Goal: Task Accomplishment & Management: Use online tool/utility

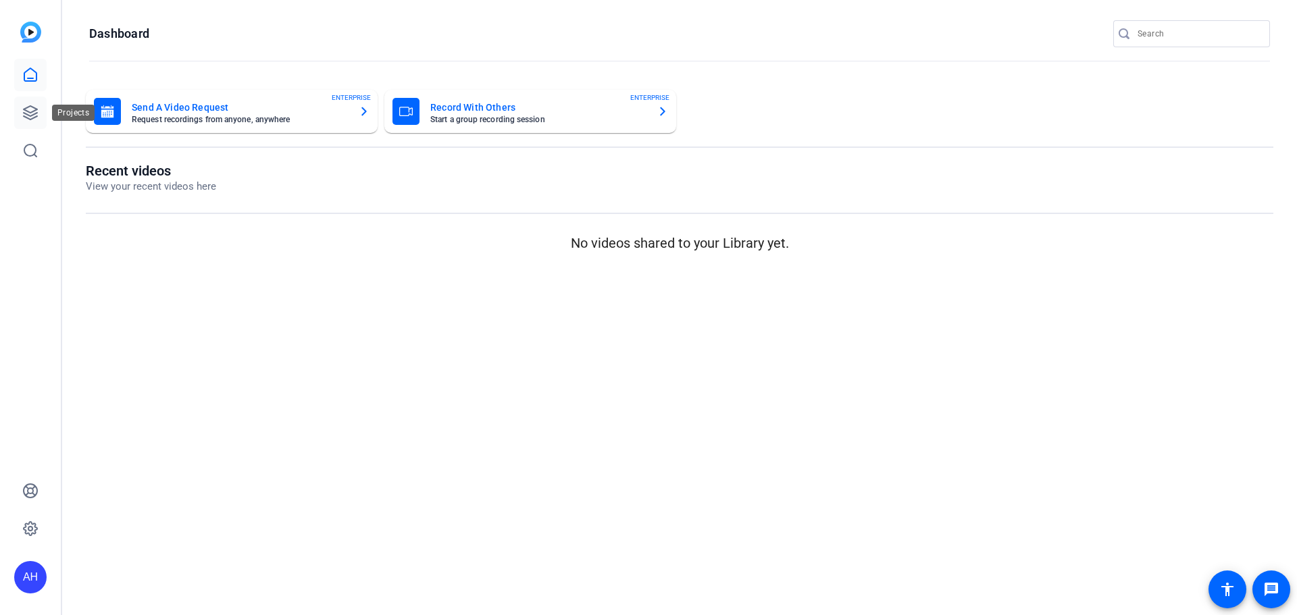
click at [32, 105] on icon at bounding box center [30, 113] width 16 height 16
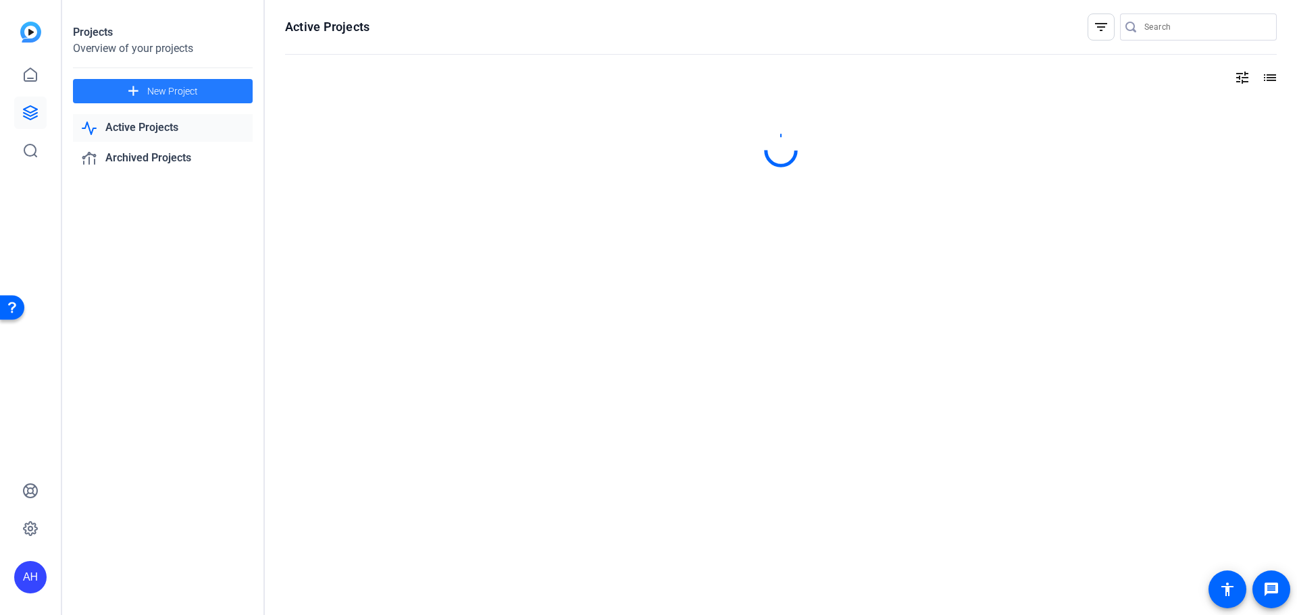
click at [168, 84] on span "New Project" at bounding box center [172, 91] width 51 height 14
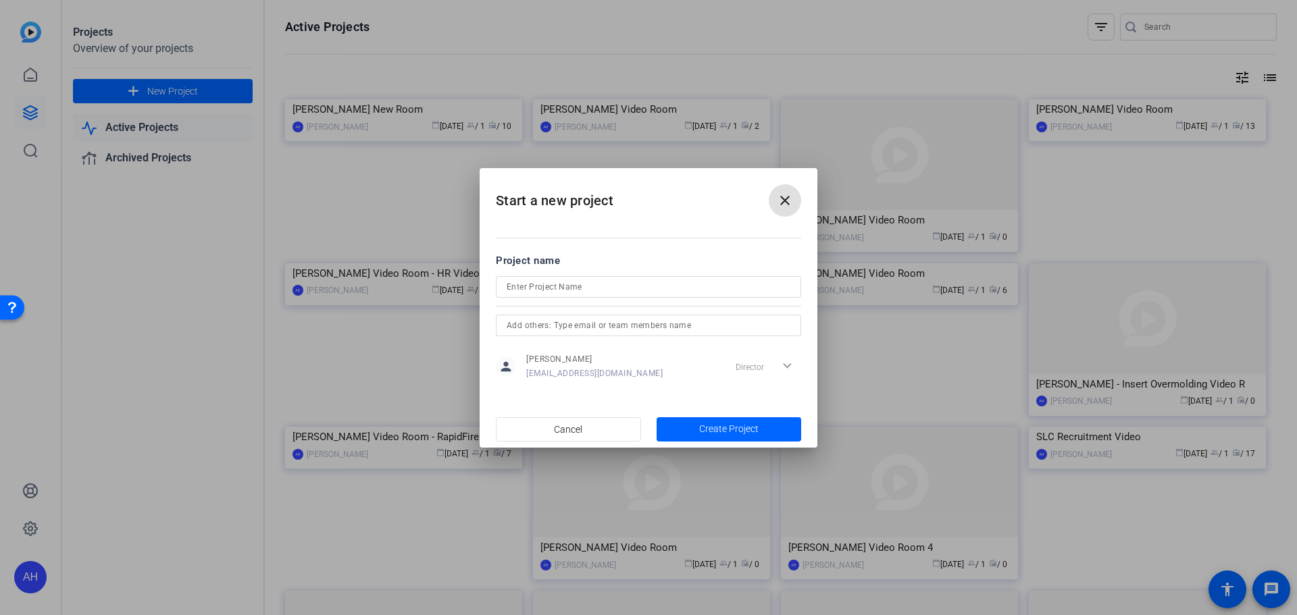
click at [560, 290] on input at bounding box center [649, 287] width 284 height 16
type input "[PERSON_NAME] - CEO Address"
click at [715, 426] on span "Create Project" at bounding box center [728, 429] width 59 height 14
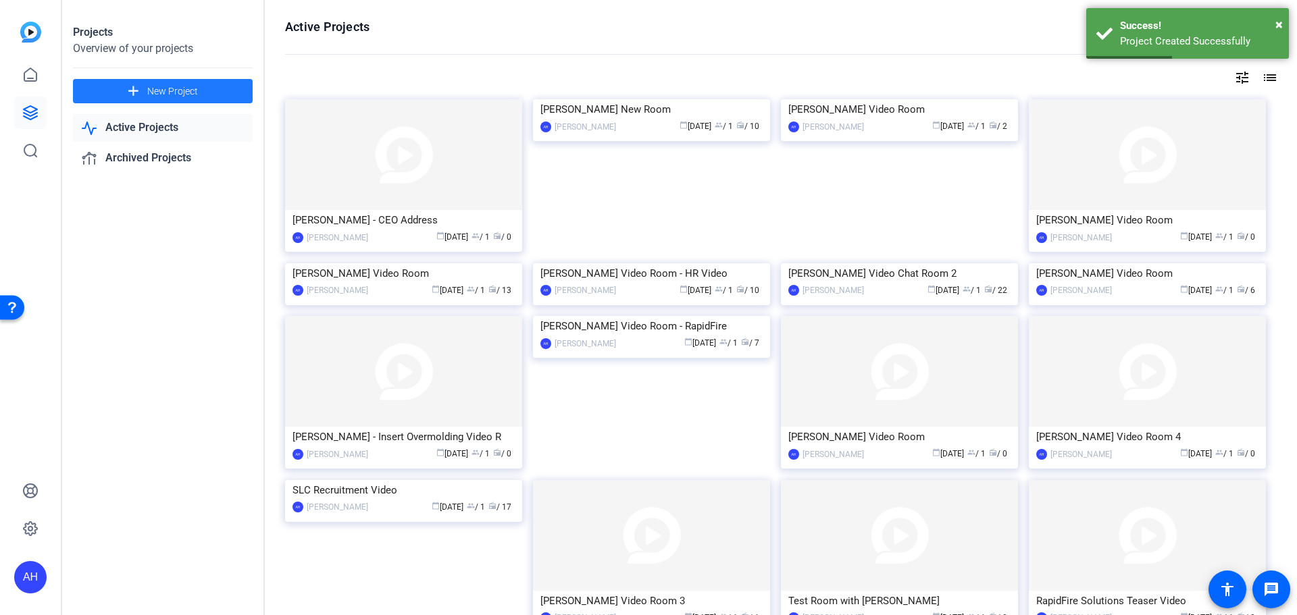
click at [389, 151] on img at bounding box center [403, 154] width 237 height 111
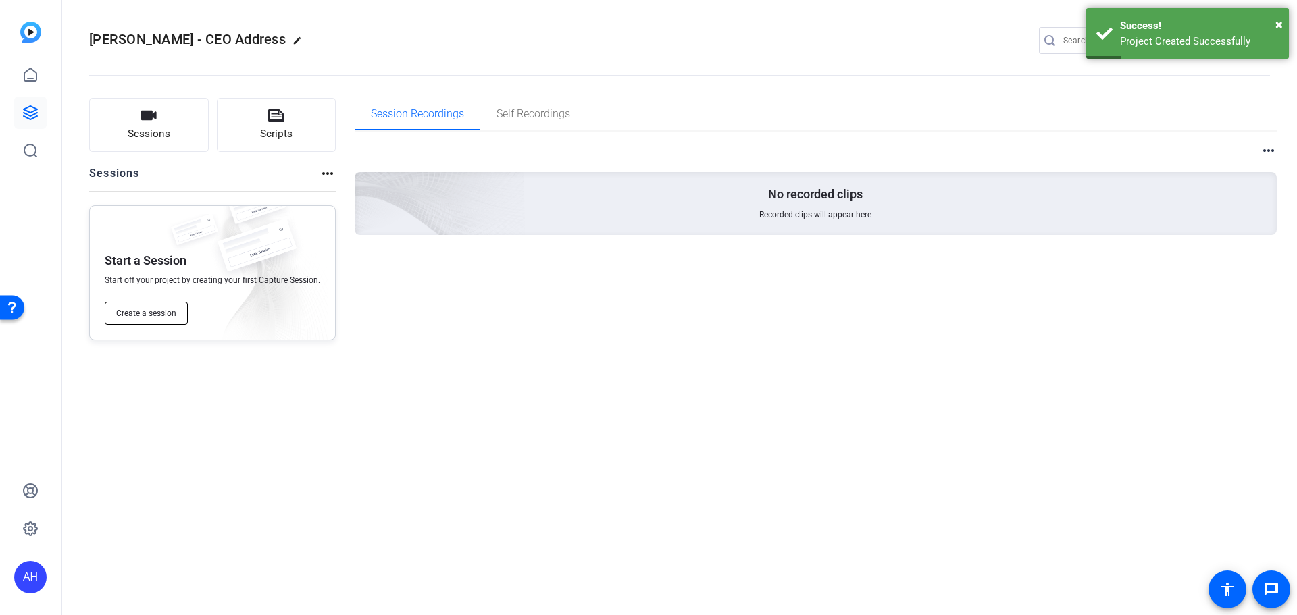
click at [160, 309] on span "Create a session" at bounding box center [146, 313] width 60 height 11
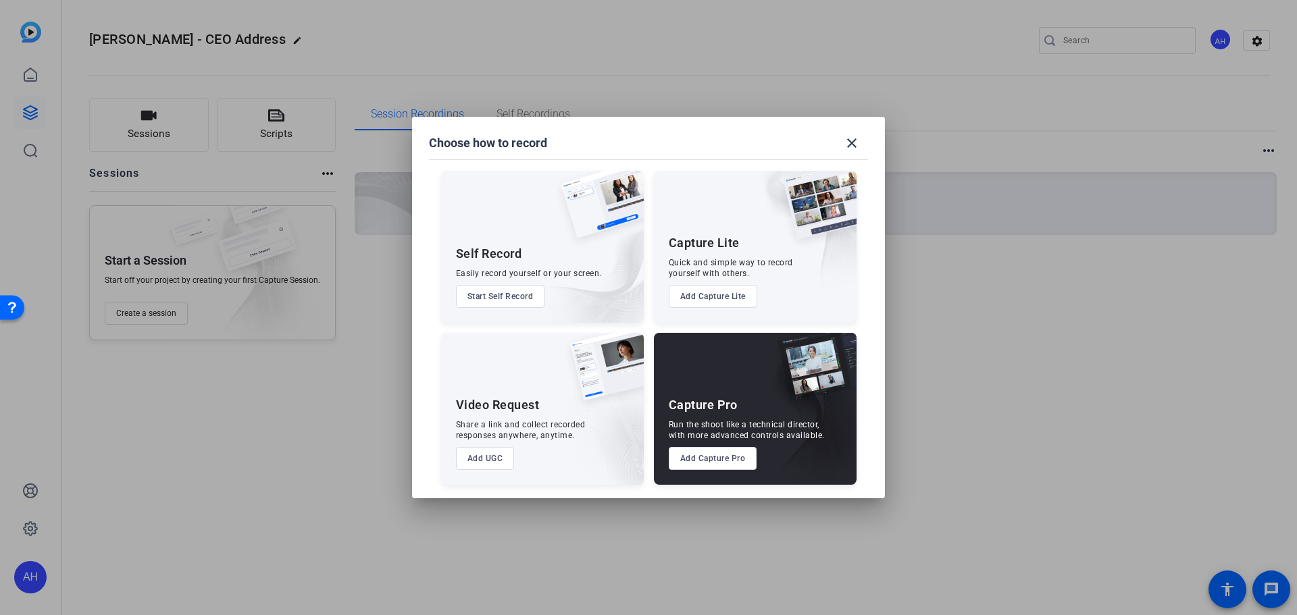
click at [715, 457] on button "Add Capture Pro" at bounding box center [713, 458] width 88 height 23
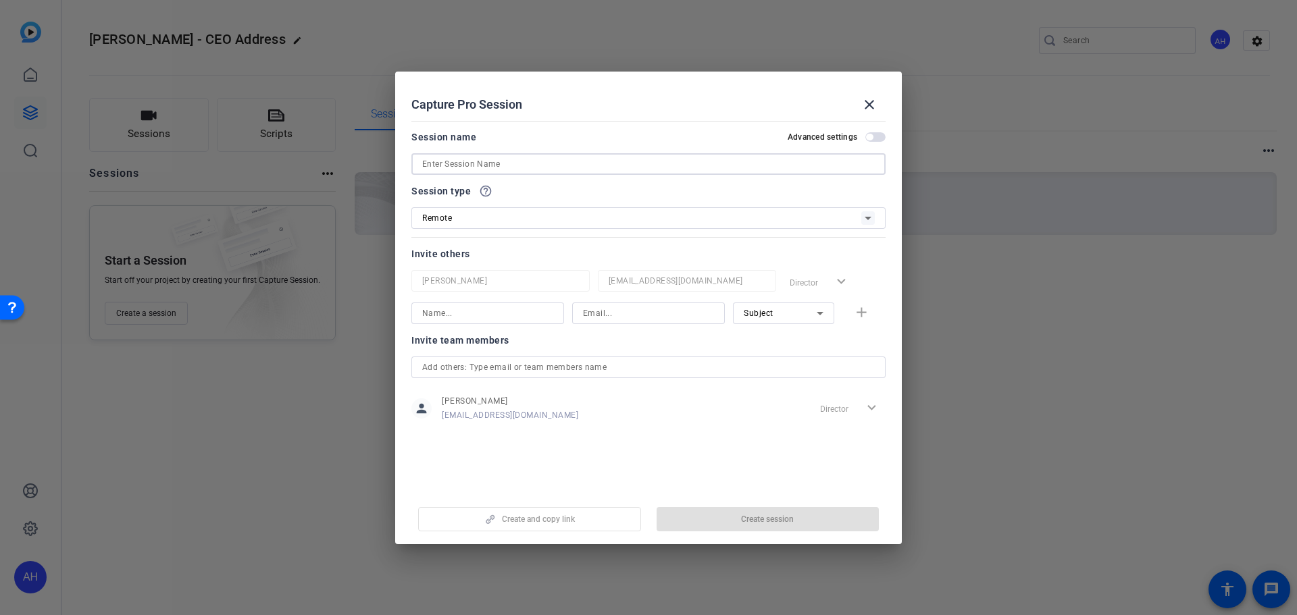
click at [496, 161] on input at bounding box center [648, 164] width 453 height 16
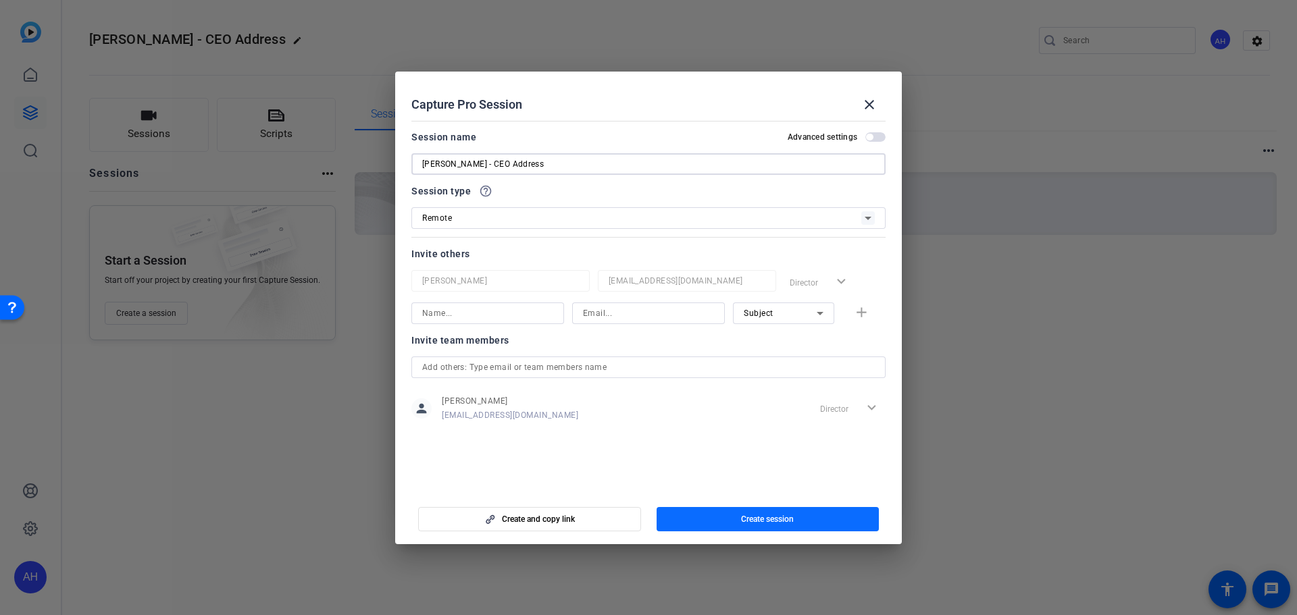
type input "[PERSON_NAME] - CEO Address"
click at [740, 517] on span "button" at bounding box center [768, 519] width 223 height 32
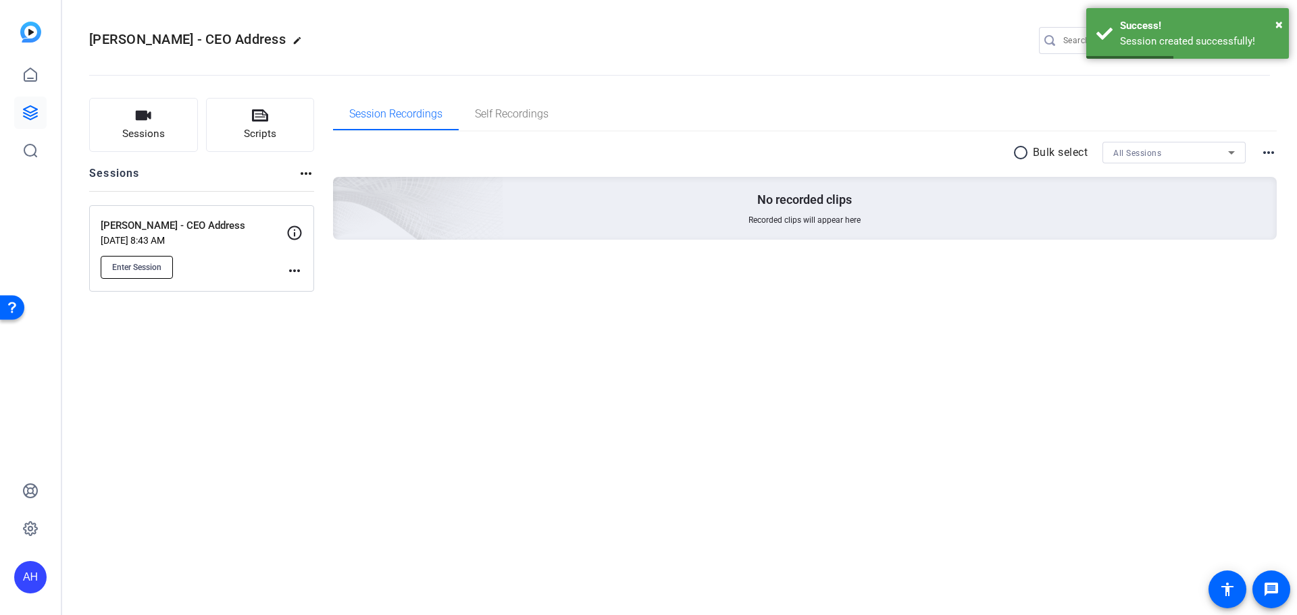
click at [145, 263] on span "Enter Session" at bounding box center [136, 267] width 49 height 11
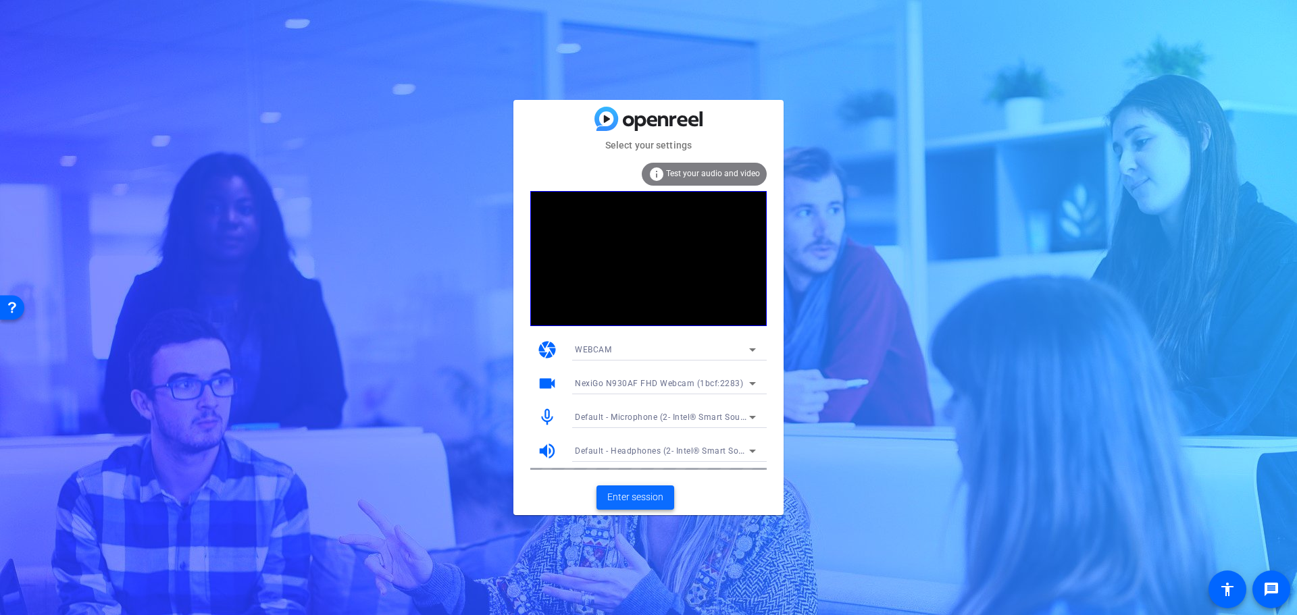
click at [640, 496] on span "Enter session" at bounding box center [635, 497] width 56 height 14
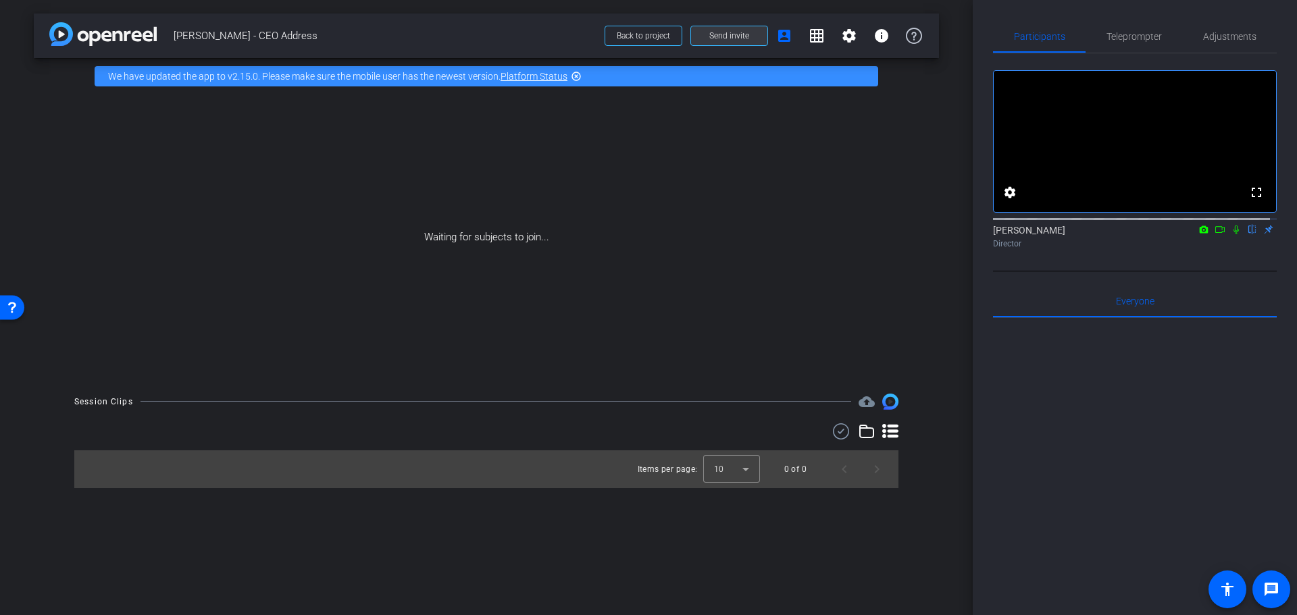
click at [729, 35] on span "Send invite" at bounding box center [729, 35] width 40 height 11
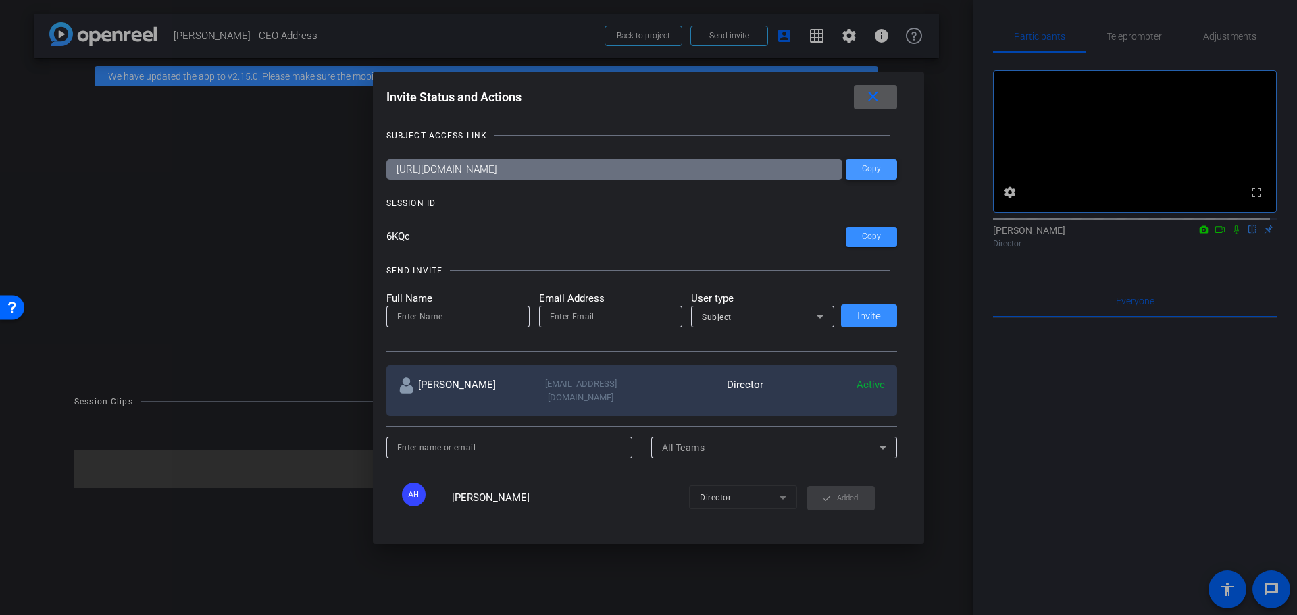
click at [869, 165] on span "Copy" at bounding box center [871, 169] width 19 height 10
click at [876, 93] on mat-icon "close" at bounding box center [873, 96] width 17 height 17
